Goal: Task Accomplishment & Management: Manage account settings

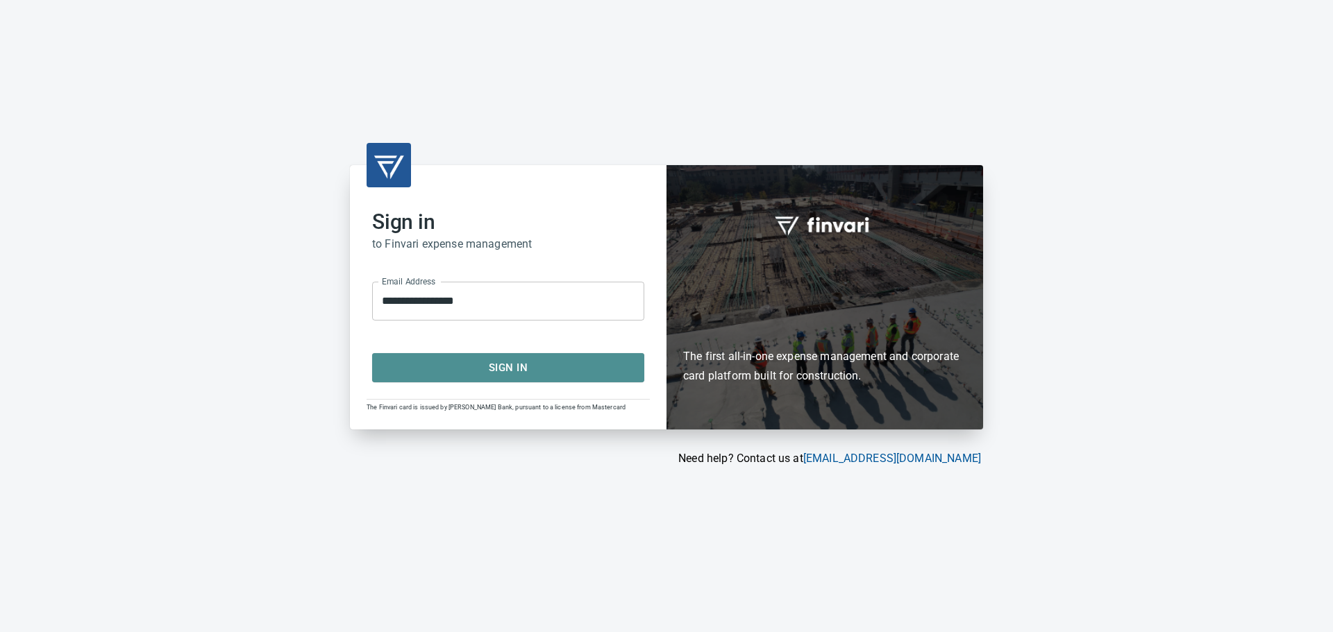
click at [512, 364] on span "Sign In" at bounding box center [508, 368] width 242 height 18
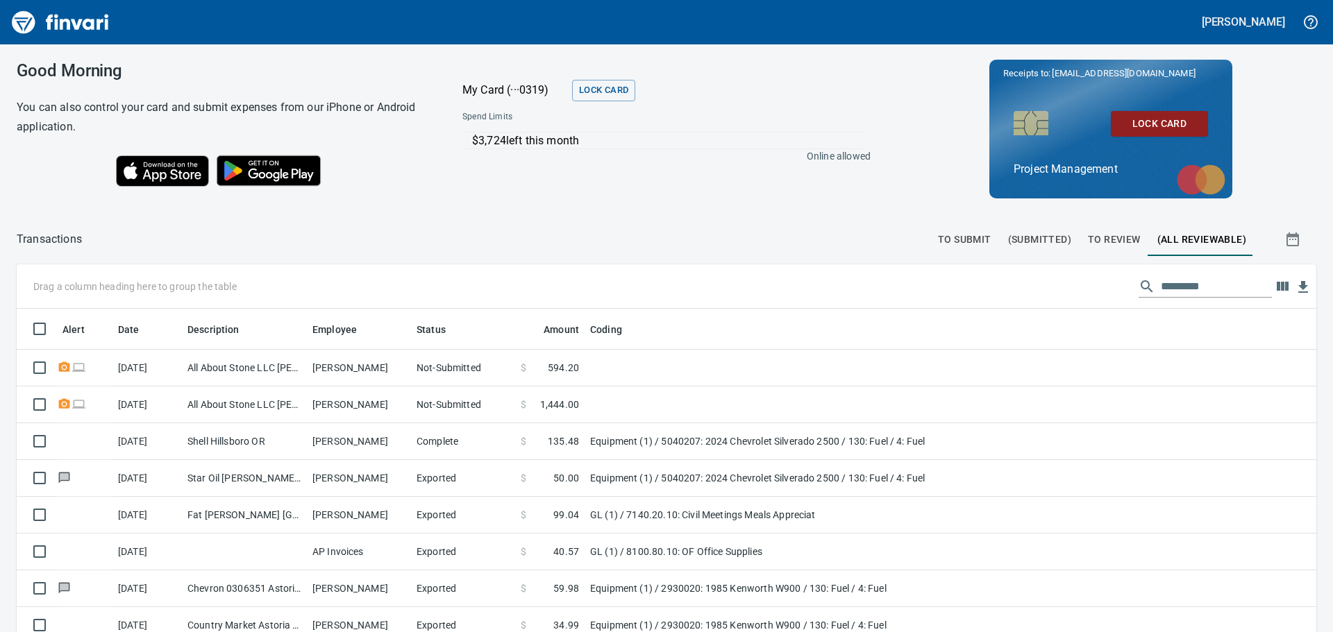
scroll to position [469, 1268]
click at [960, 237] on span "To Submit" at bounding box center [964, 239] width 53 height 17
